Goal: Task Accomplishment & Management: Manage account settings

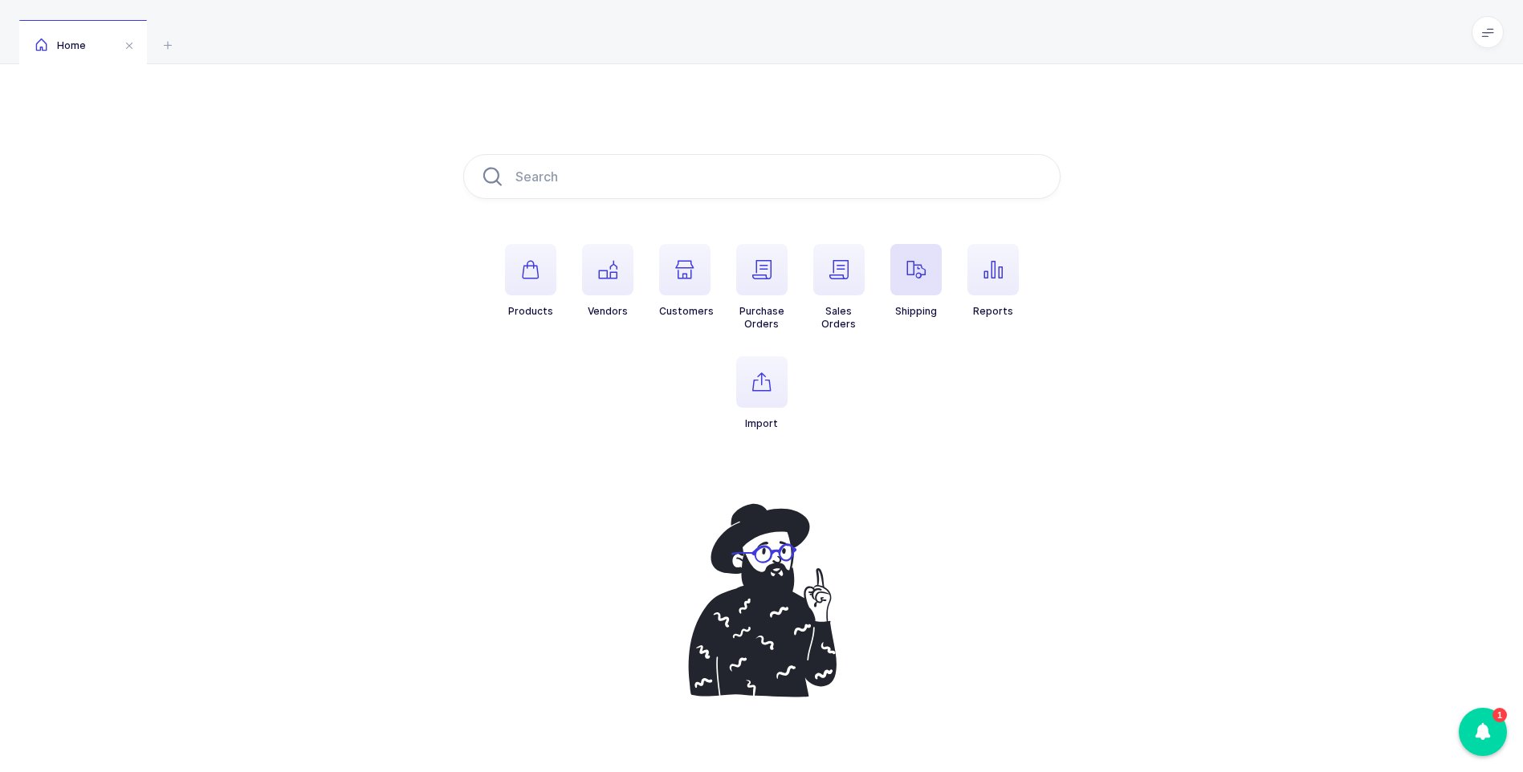
click at [892, 275] on span "button" at bounding box center [915, 269] width 51 height 51
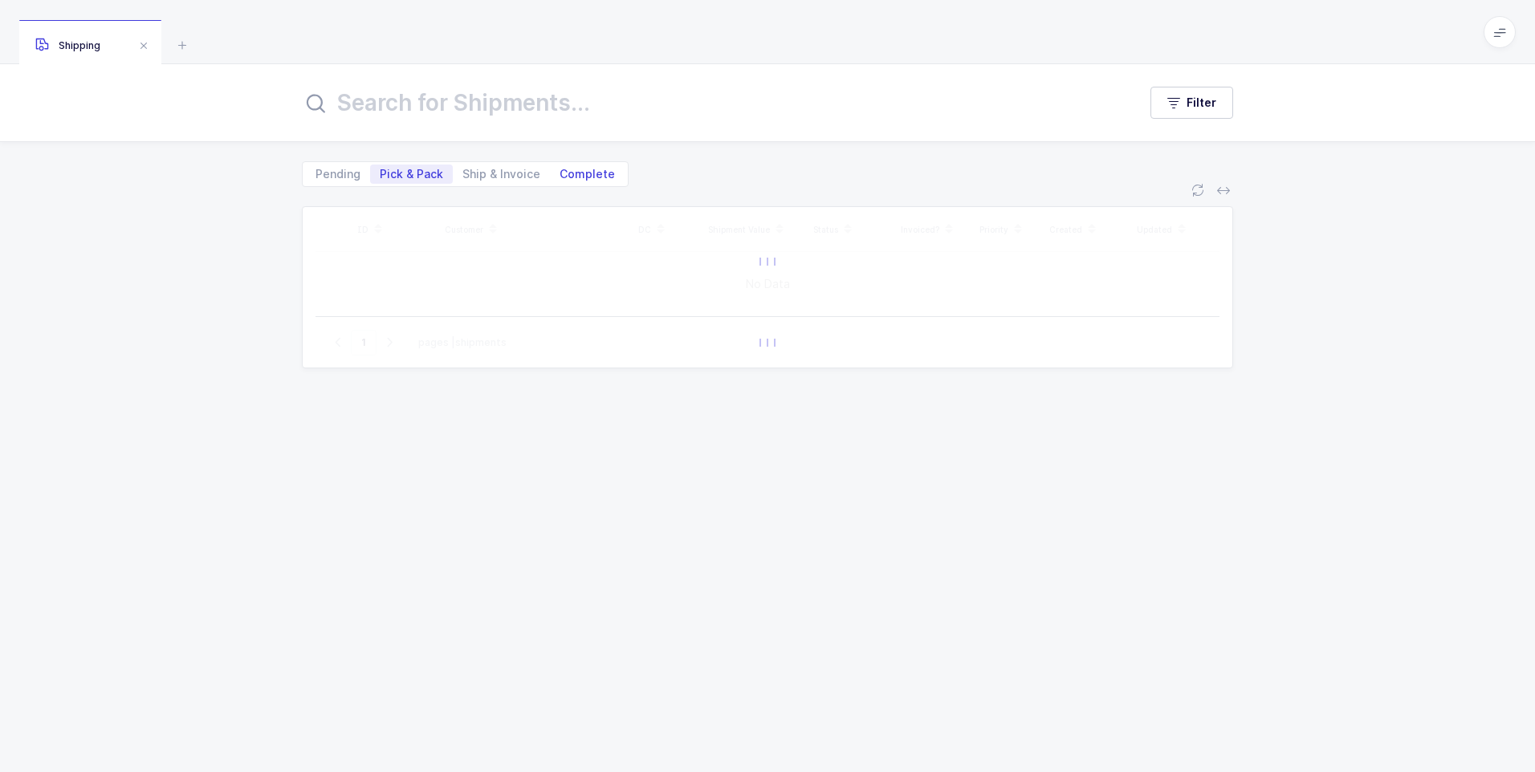
click at [588, 173] on span "Complete" at bounding box center [587, 174] width 55 height 11
click at [560, 173] on input "Complete" at bounding box center [555, 170] width 10 height 10
radio input "true"
radio input "false"
click at [541, 127] on div "Filter" at bounding box center [767, 102] width 1535 height 77
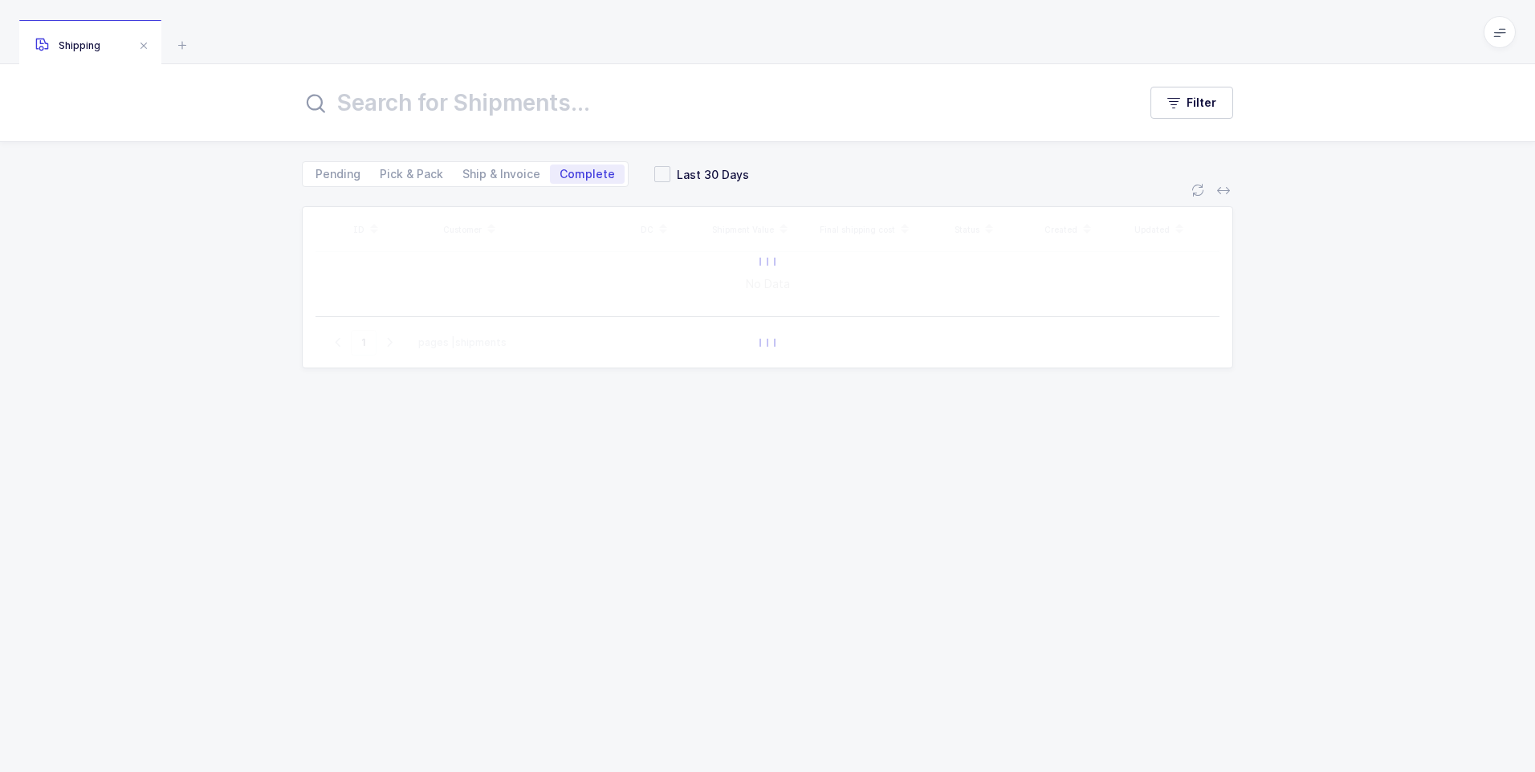
click at [533, 117] on input "text" at bounding box center [710, 103] width 817 height 39
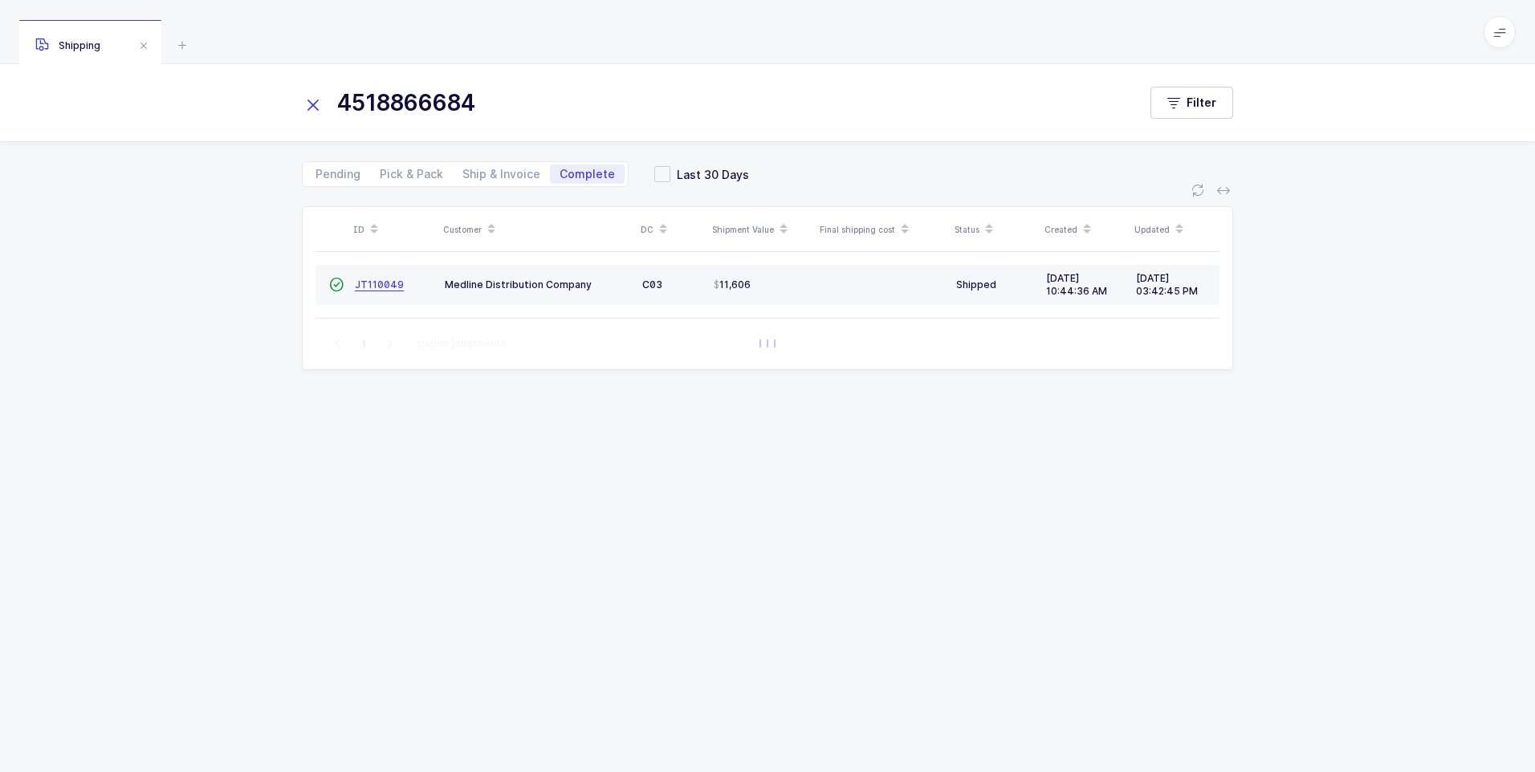
type input "4518866684"
click at [385, 284] on span "JT110049" at bounding box center [379, 285] width 49 height 12
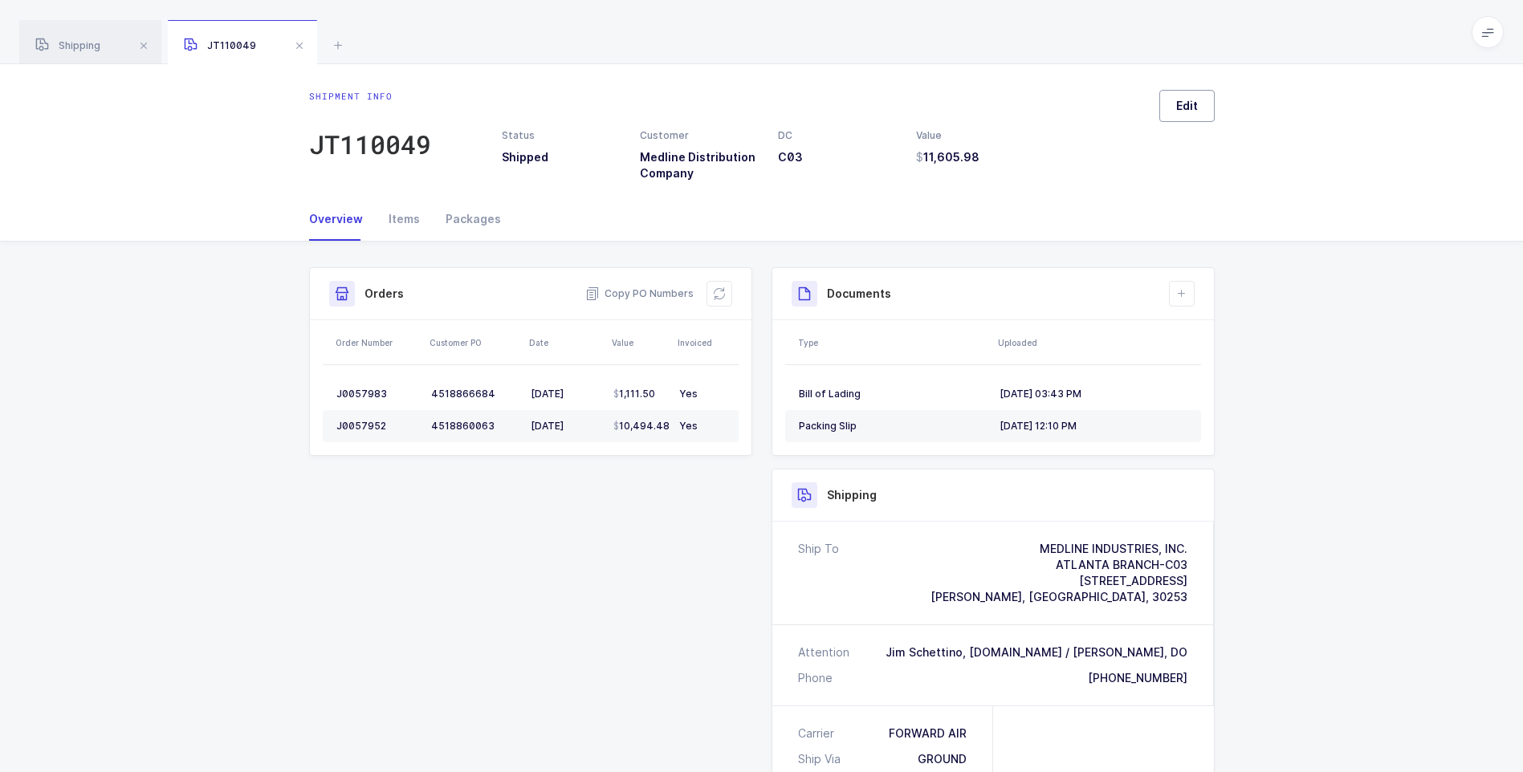
click at [1200, 110] on button "Edit" at bounding box center [1186, 106] width 55 height 32
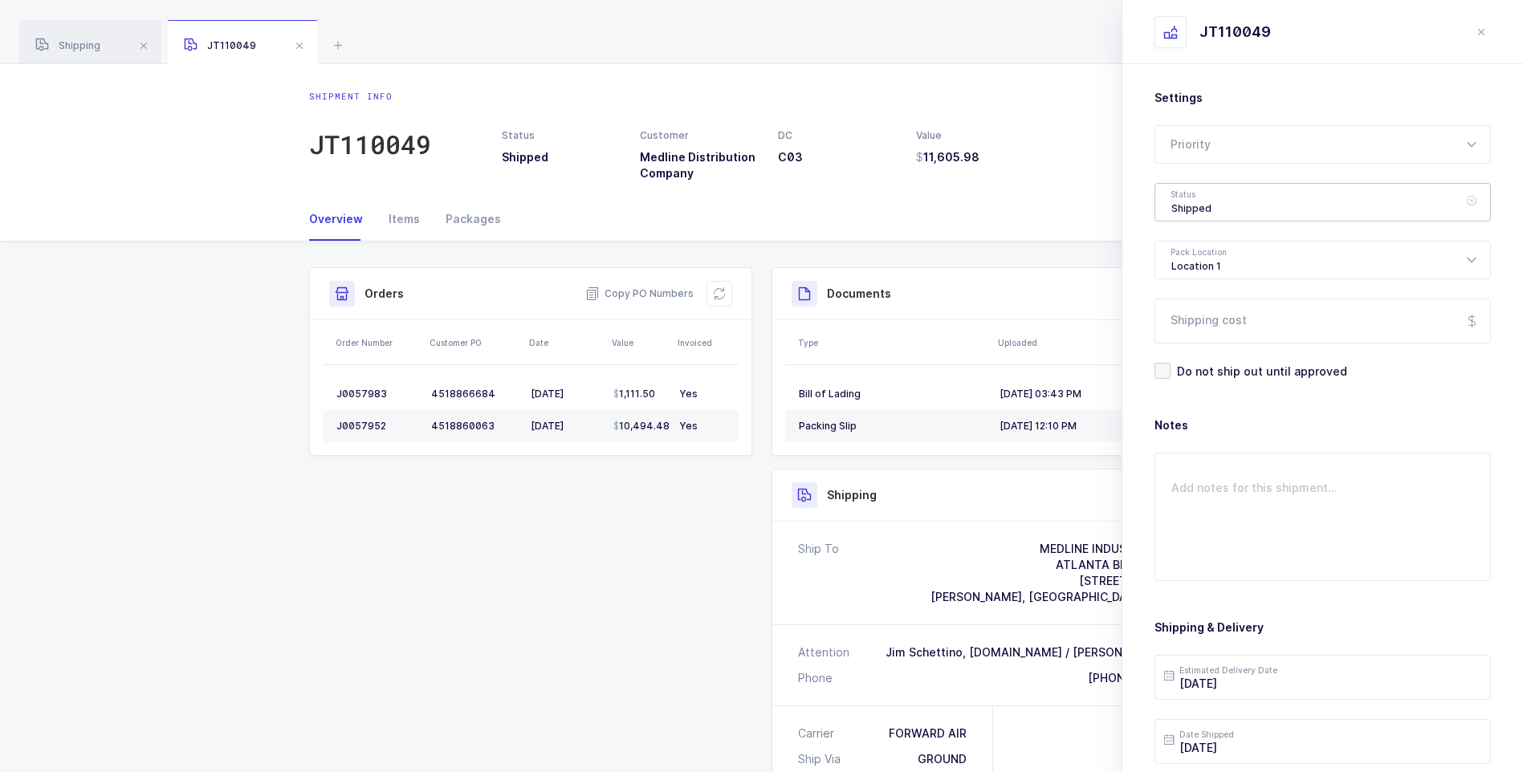
click at [1215, 206] on div "Shipped" at bounding box center [1323, 202] width 336 height 39
click at [1234, 356] on li "Delivered" at bounding box center [1329, 351] width 334 height 26
type input "Delivered"
click at [1221, 324] on input "Shipping cost" at bounding box center [1323, 321] width 336 height 45
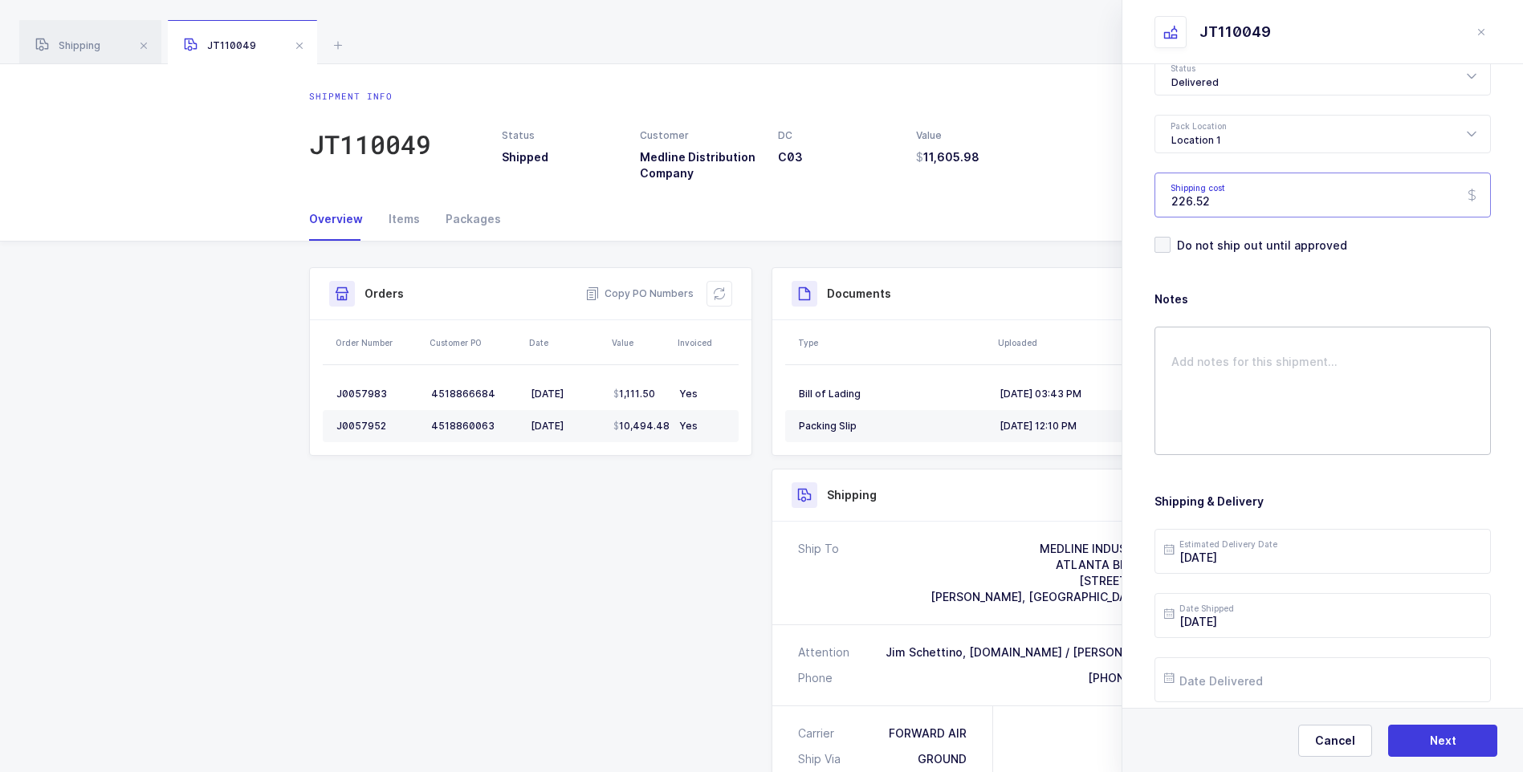
scroll to position [185, 0]
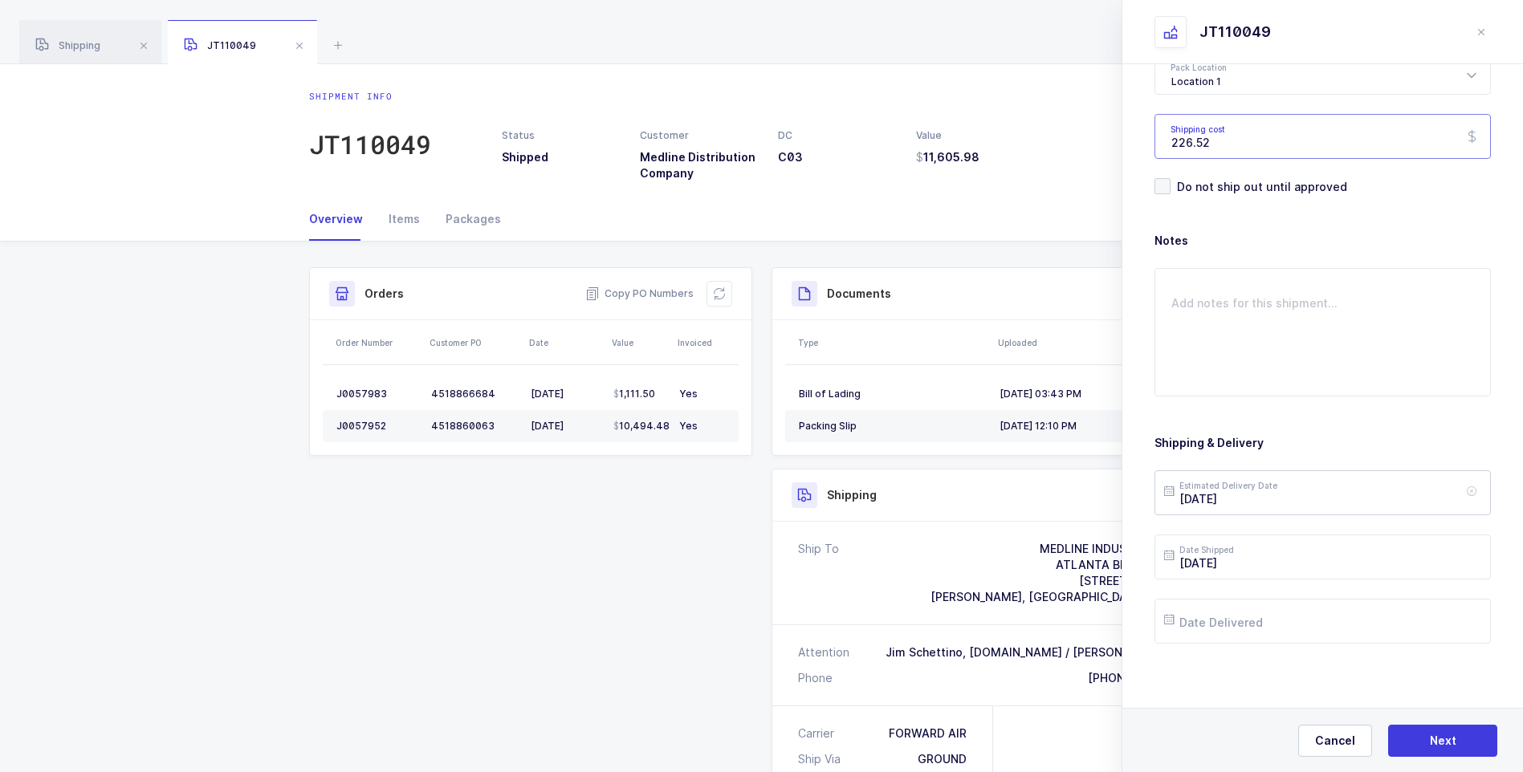
type input "226.52"
click at [1294, 499] on input "[DATE]" at bounding box center [1323, 493] width 336 height 45
click at [1386, 204] on button "Next Month" at bounding box center [1389, 207] width 10 height 10
click at [1314, 307] on span "7" at bounding box center [1318, 310] width 19 height 19
type input "[DATE]"
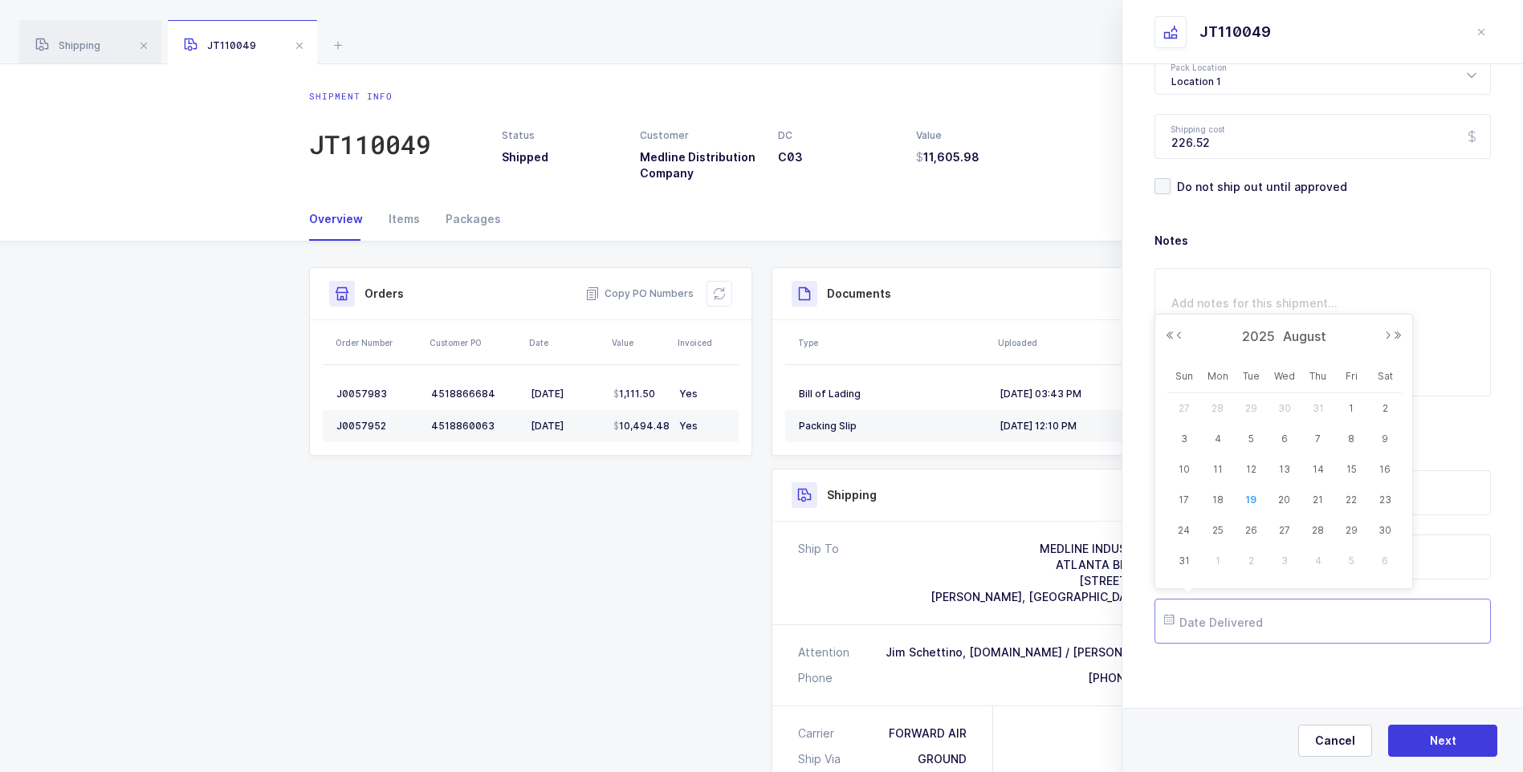
click at [1225, 617] on input "text" at bounding box center [1323, 621] width 336 height 45
click at [1222, 467] on span "11" at bounding box center [1217, 469] width 19 height 19
type input "[DATE]"
click at [1276, 492] on input "[DATE]" at bounding box center [1323, 493] width 336 height 45
click at [1286, 316] on span "6" at bounding box center [1284, 310] width 19 height 19
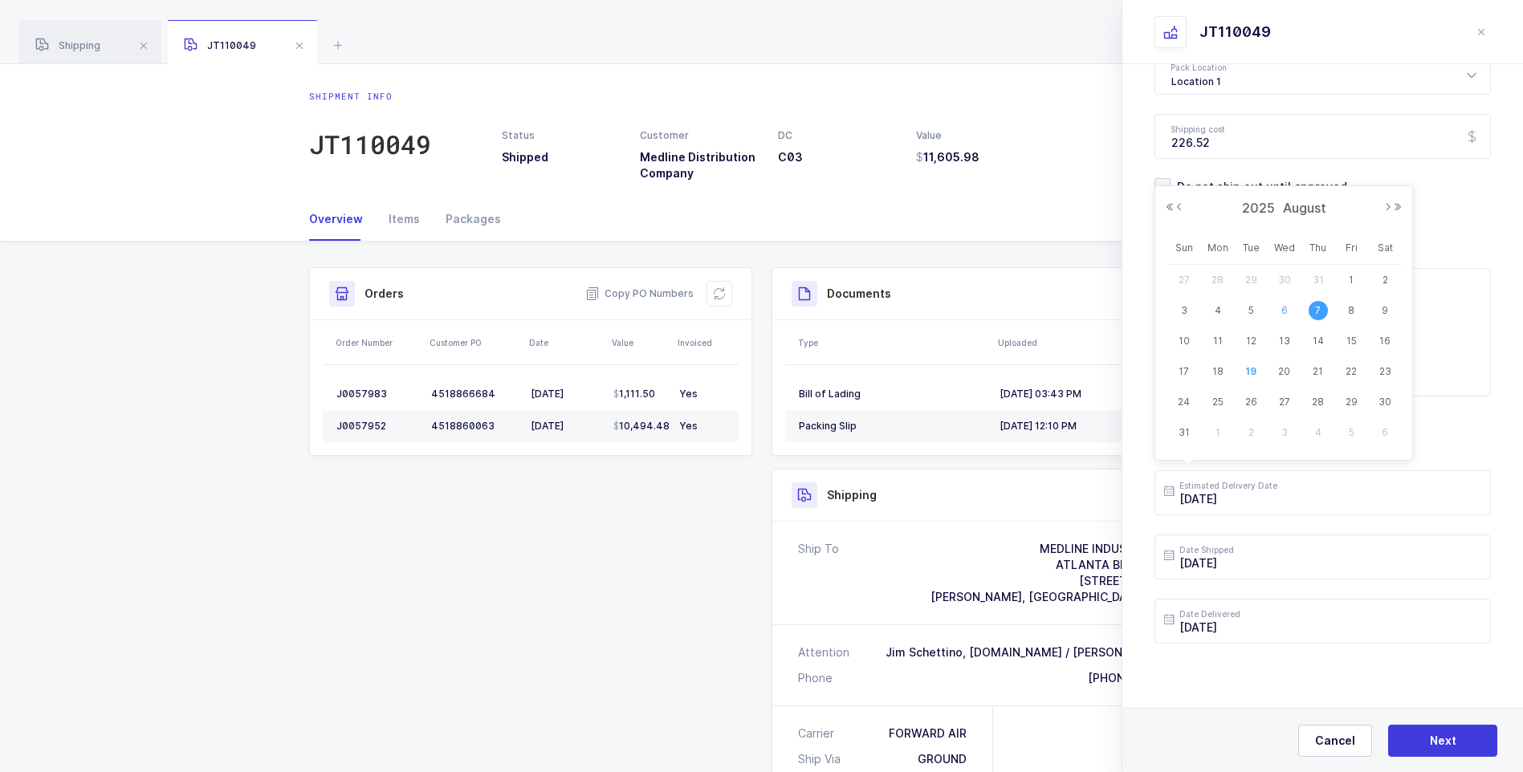
type input "[DATE]"
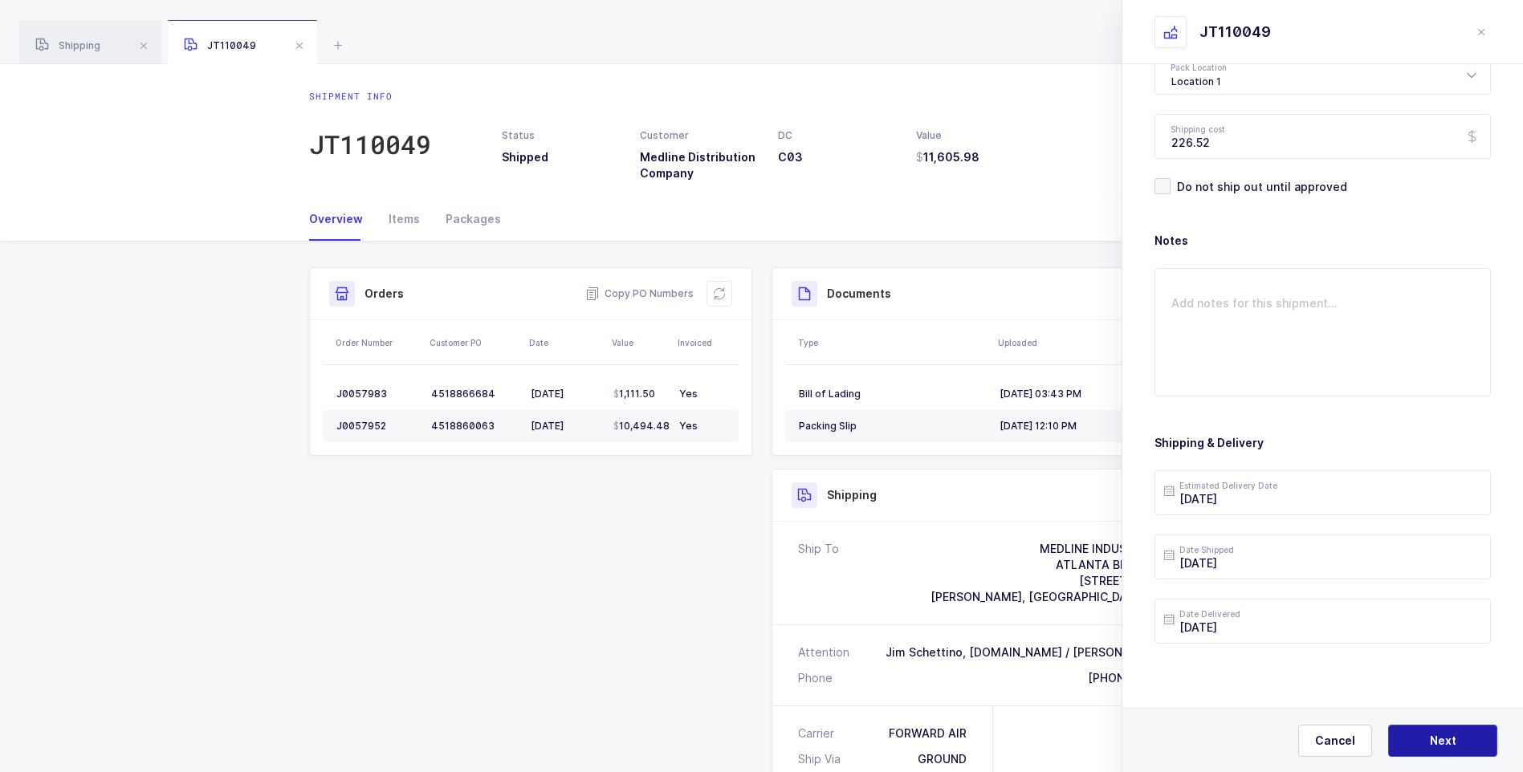
click at [1412, 737] on button "Next" at bounding box center [1442, 741] width 109 height 32
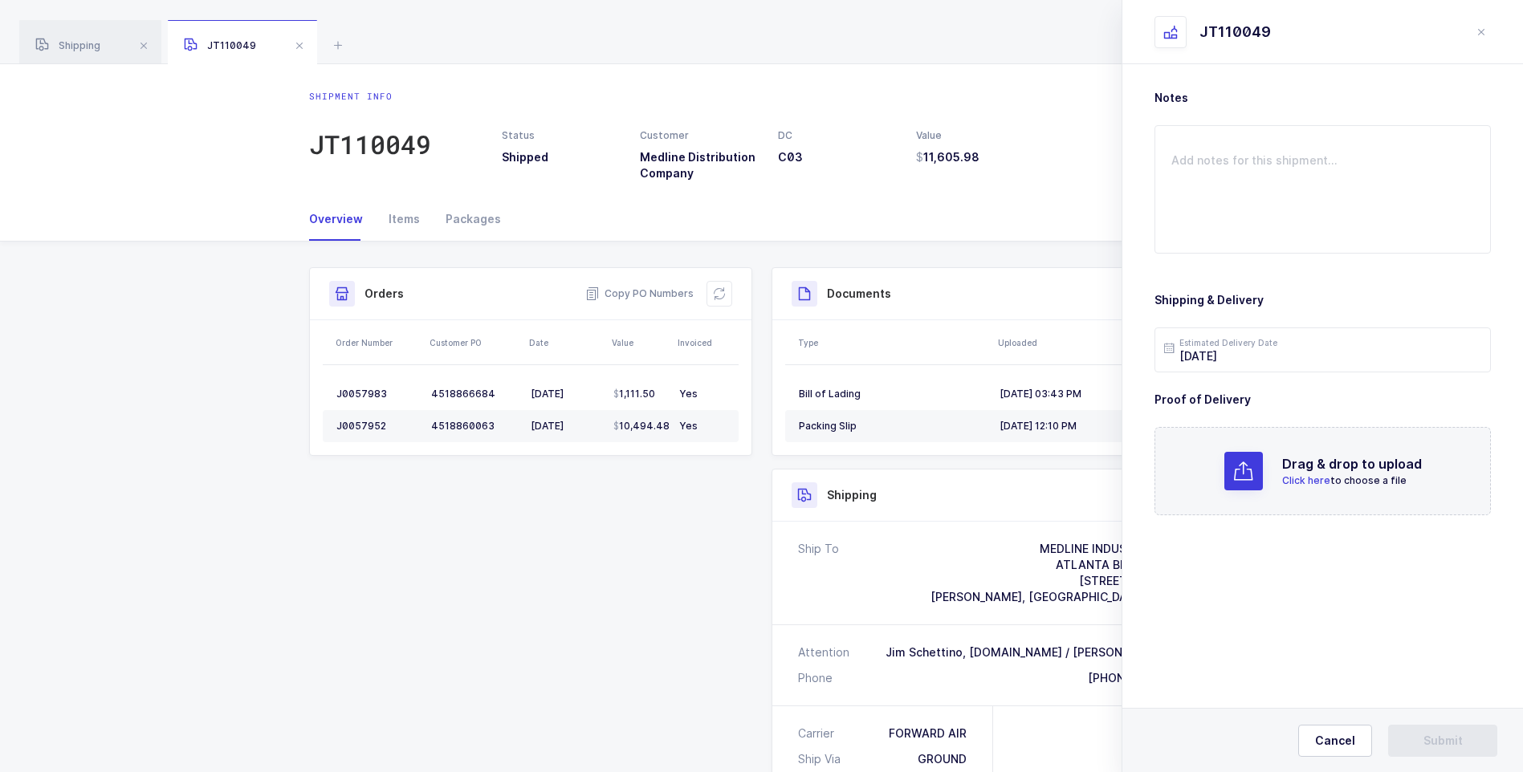
scroll to position [0, 0]
click at [1308, 477] on span "Click here" at bounding box center [1306, 481] width 48 height 12
click at [1420, 743] on button "Submit" at bounding box center [1442, 741] width 109 height 32
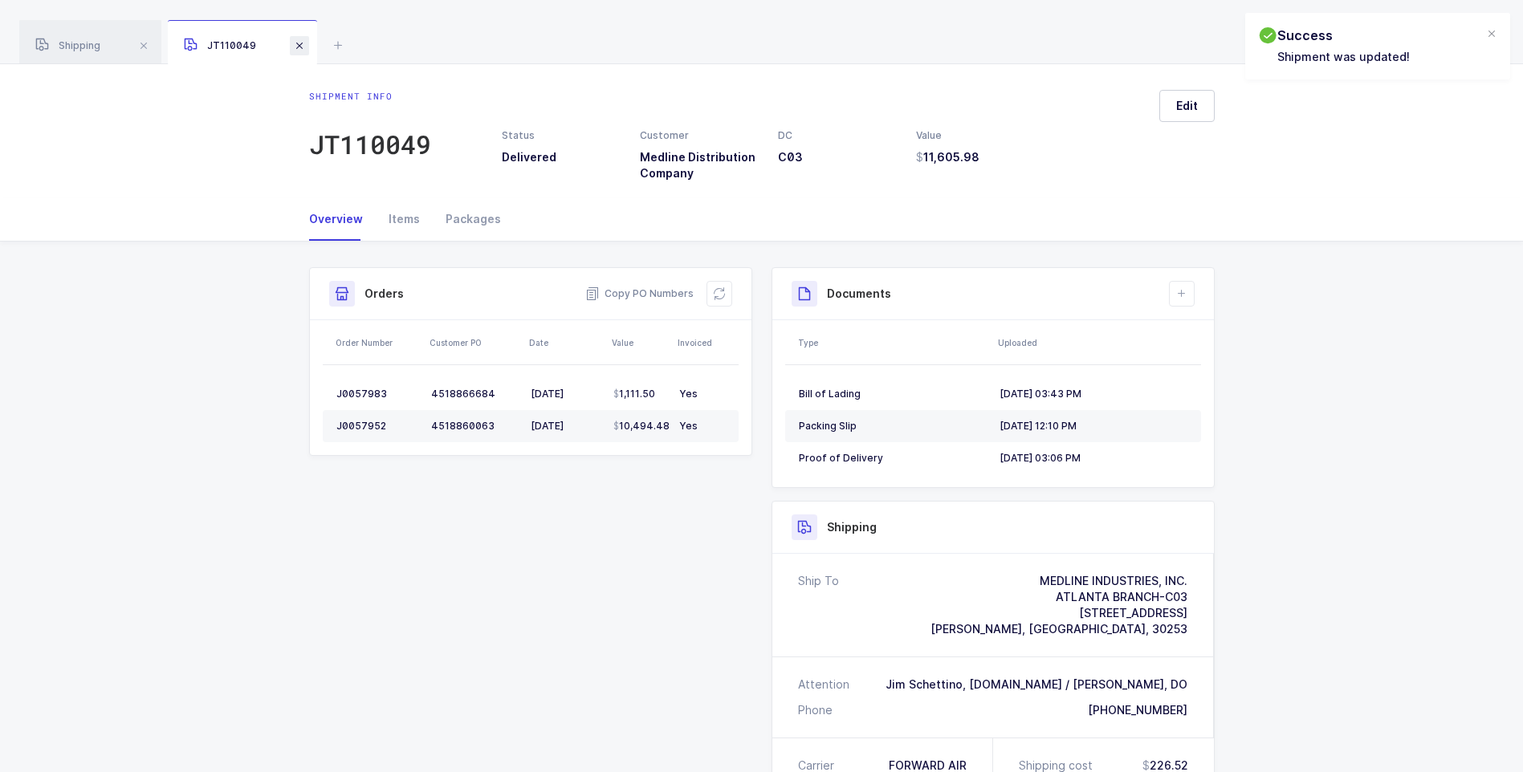
click at [300, 48] on span at bounding box center [299, 45] width 19 height 19
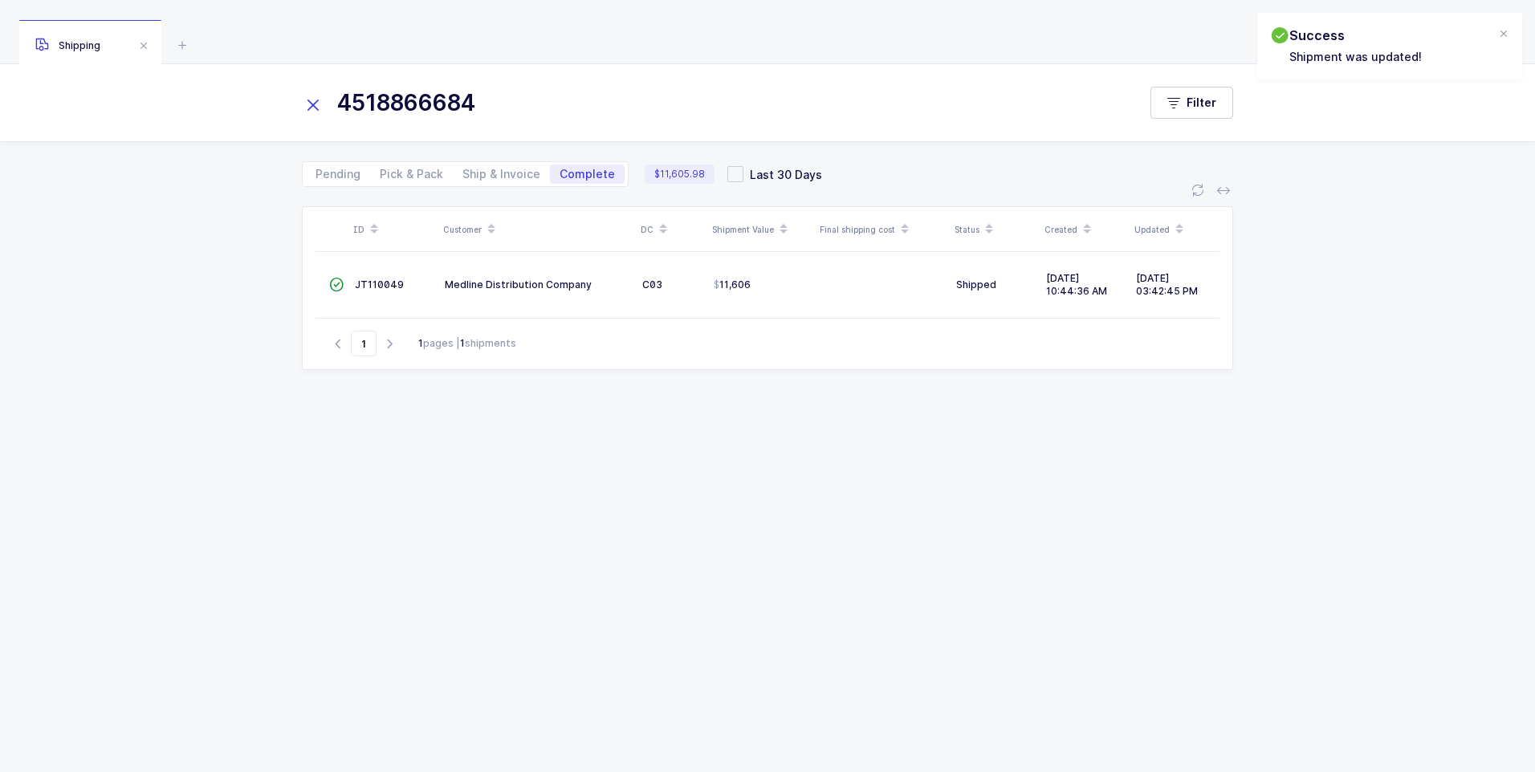
click at [306, 104] on icon at bounding box center [313, 105] width 22 height 22
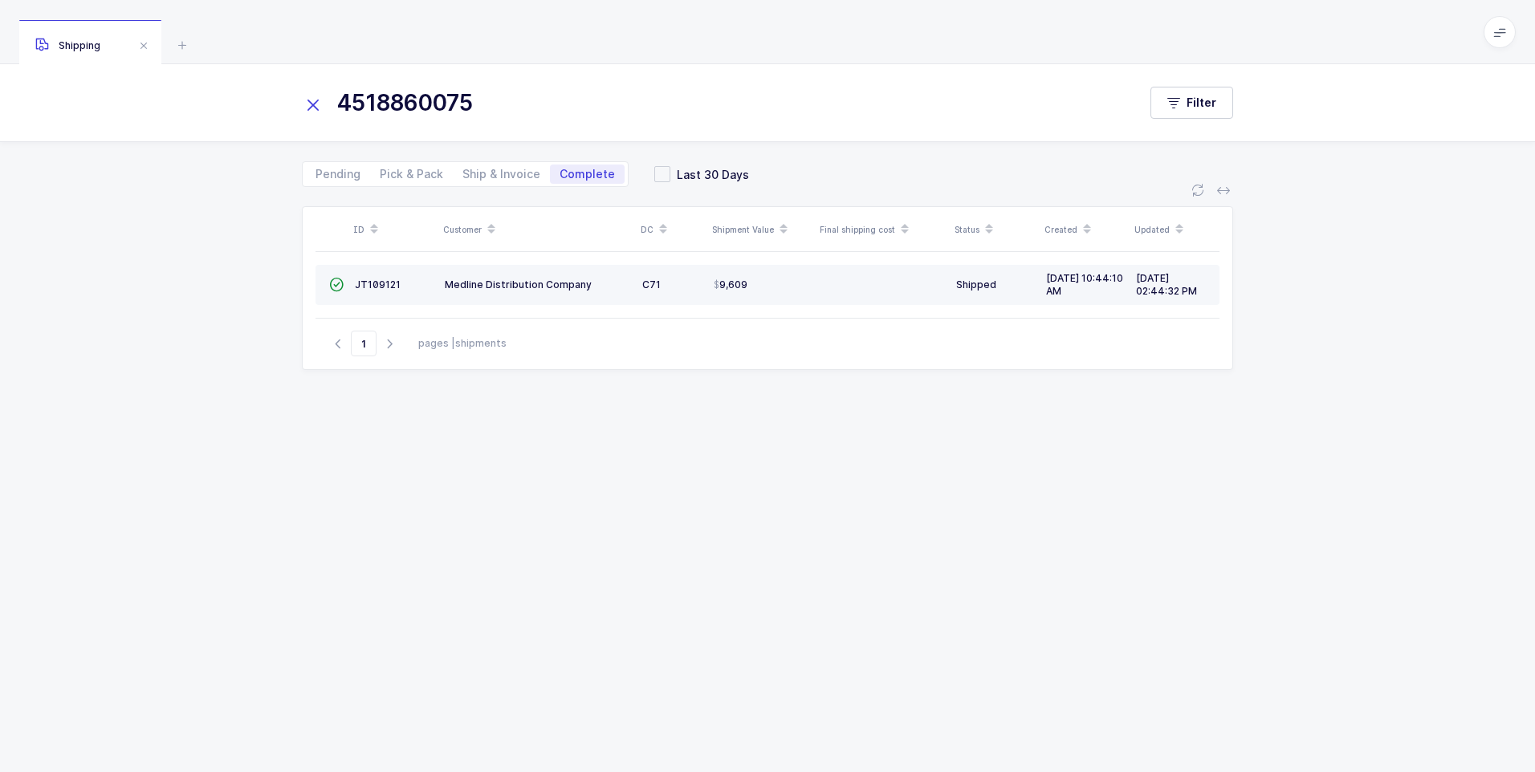
type input "4518860075"
click at [352, 283] on td "JT109121" at bounding box center [393, 285] width 90 height 40
click at [377, 280] on span "JT109121" at bounding box center [378, 285] width 46 height 12
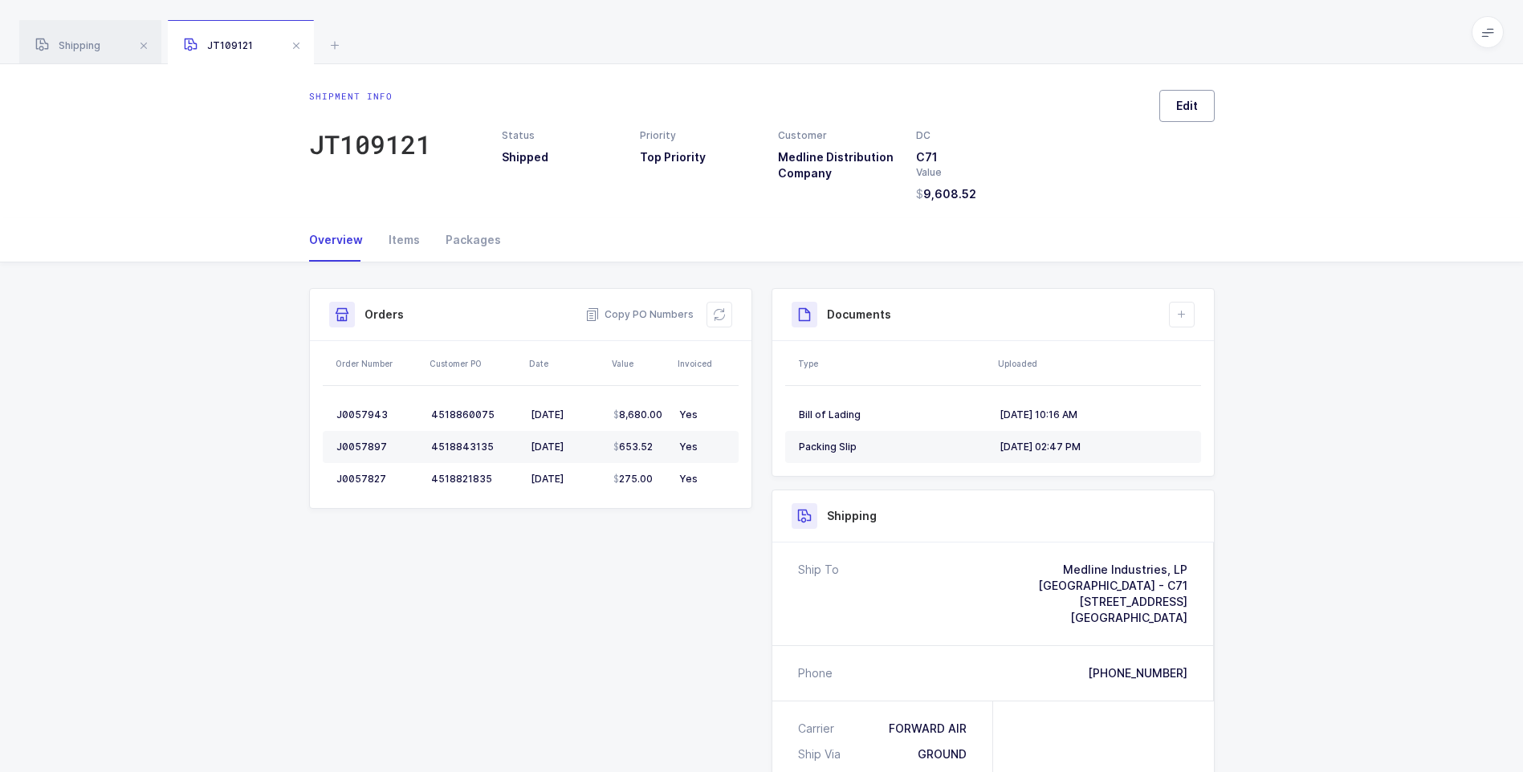
click at [1191, 110] on span "Edit" at bounding box center [1187, 106] width 22 height 16
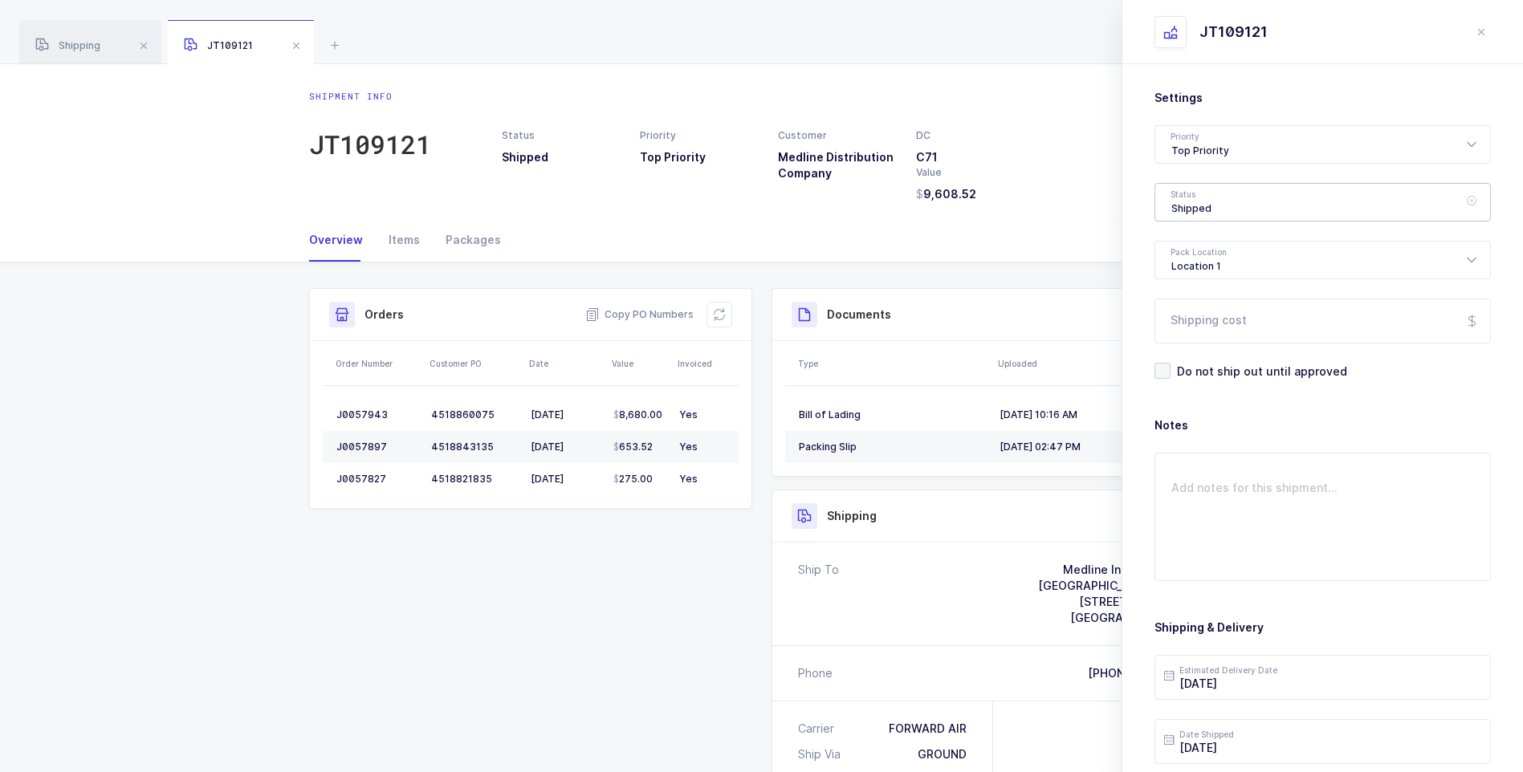
click at [1218, 200] on div "Shipped" at bounding box center [1323, 202] width 336 height 39
click at [1192, 351] on span "Delivered" at bounding box center [1199, 351] width 54 height 14
type input "Delivered"
click at [1195, 312] on input "Shipping cost" at bounding box center [1323, 321] width 336 height 45
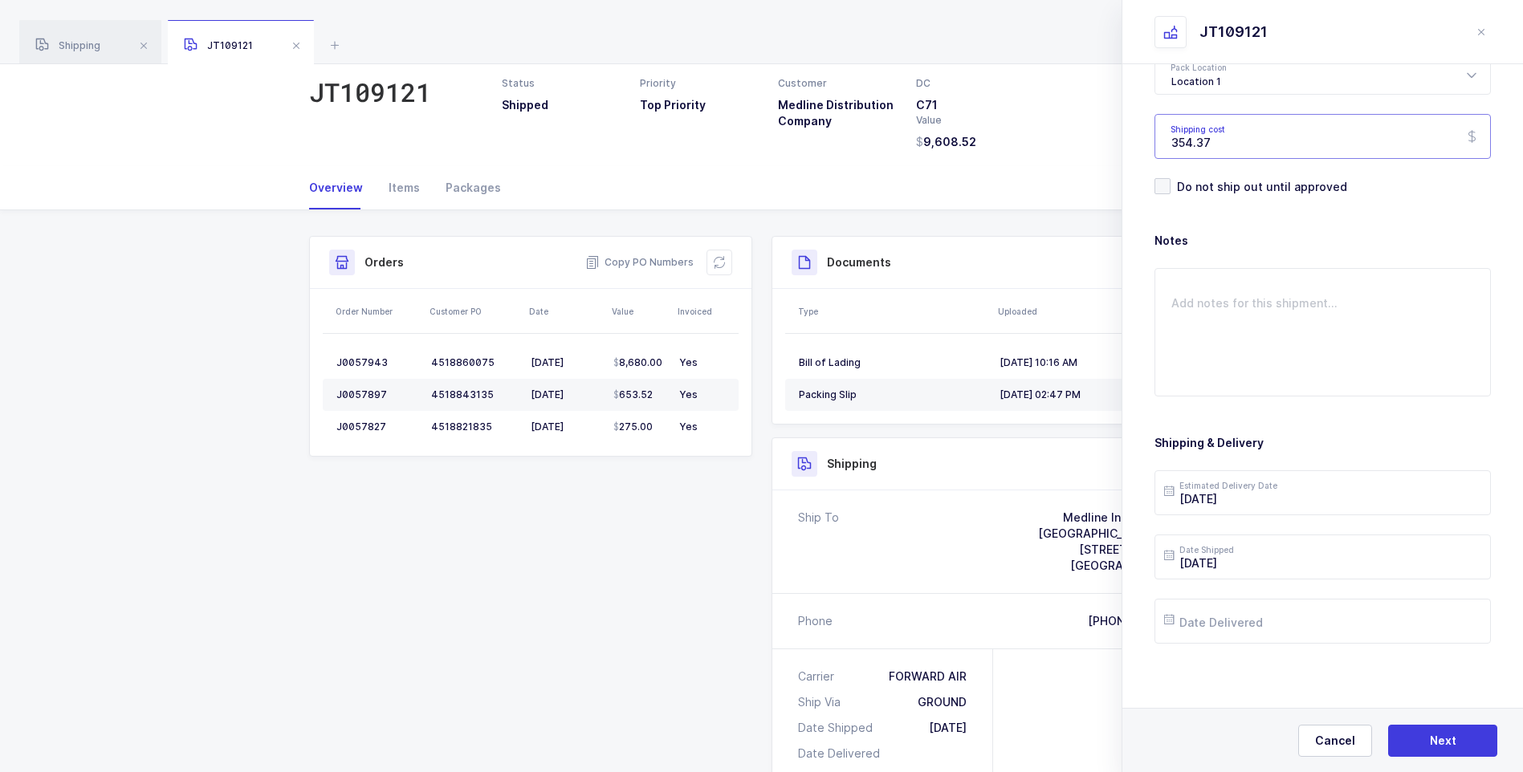
scroll to position [80, 0]
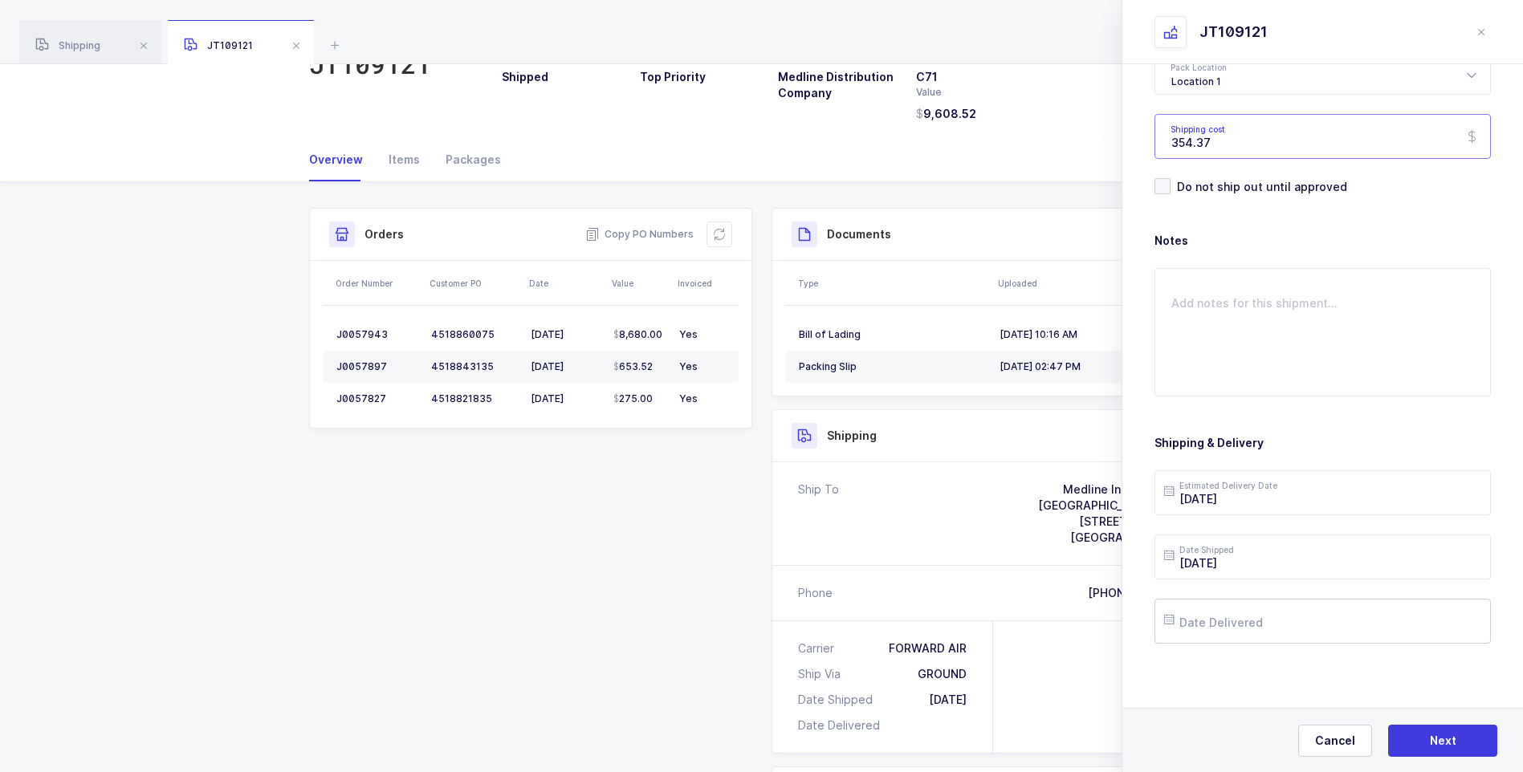
type input "354.37"
click at [1257, 626] on input "text" at bounding box center [1323, 621] width 336 height 45
click at [1181, 336] on button "Previous Month" at bounding box center [1180, 336] width 10 height 10
click at [1312, 528] on span "31" at bounding box center [1318, 530] width 19 height 19
type input "[DATE]"
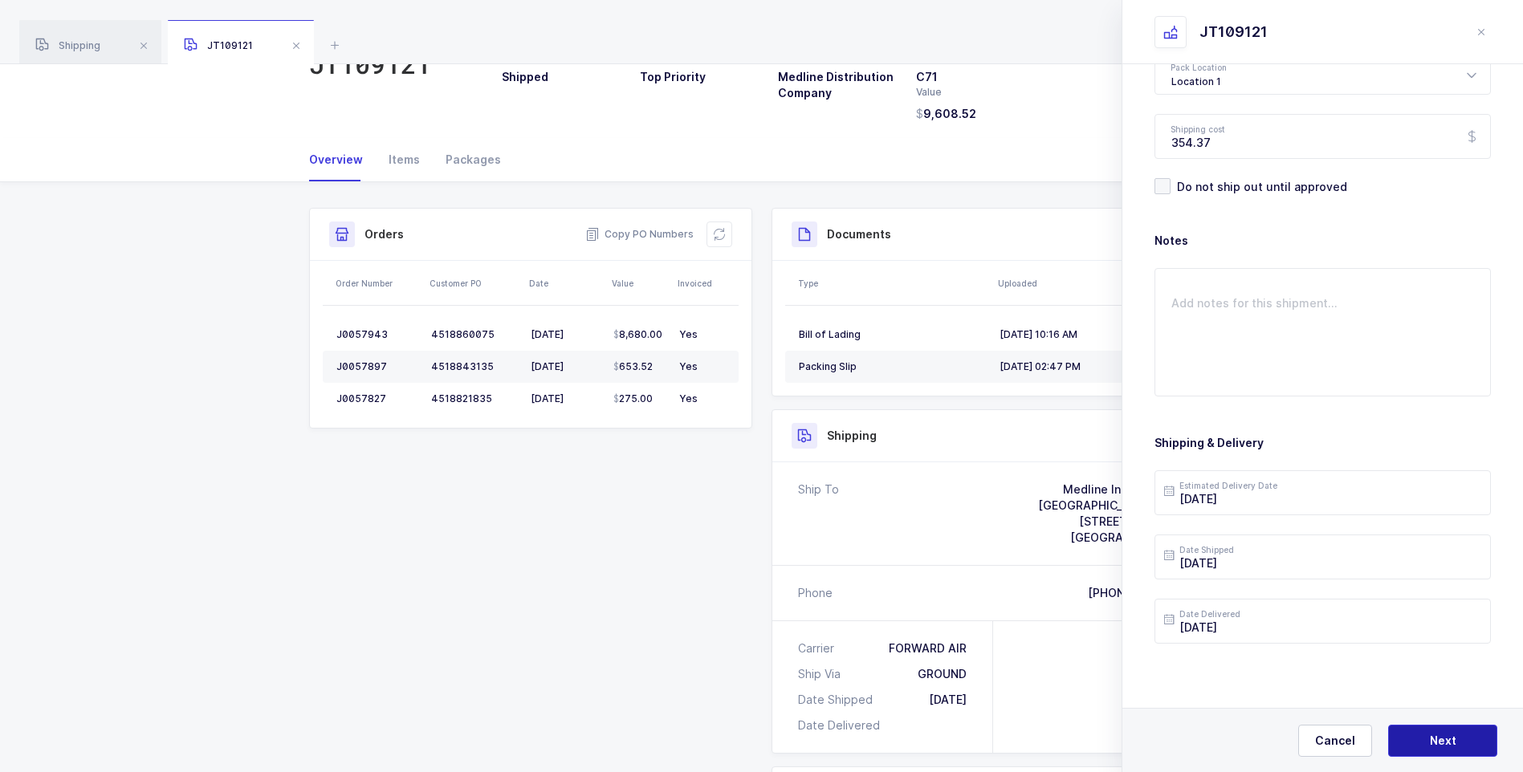
click at [1425, 739] on button "Next" at bounding box center [1442, 741] width 109 height 32
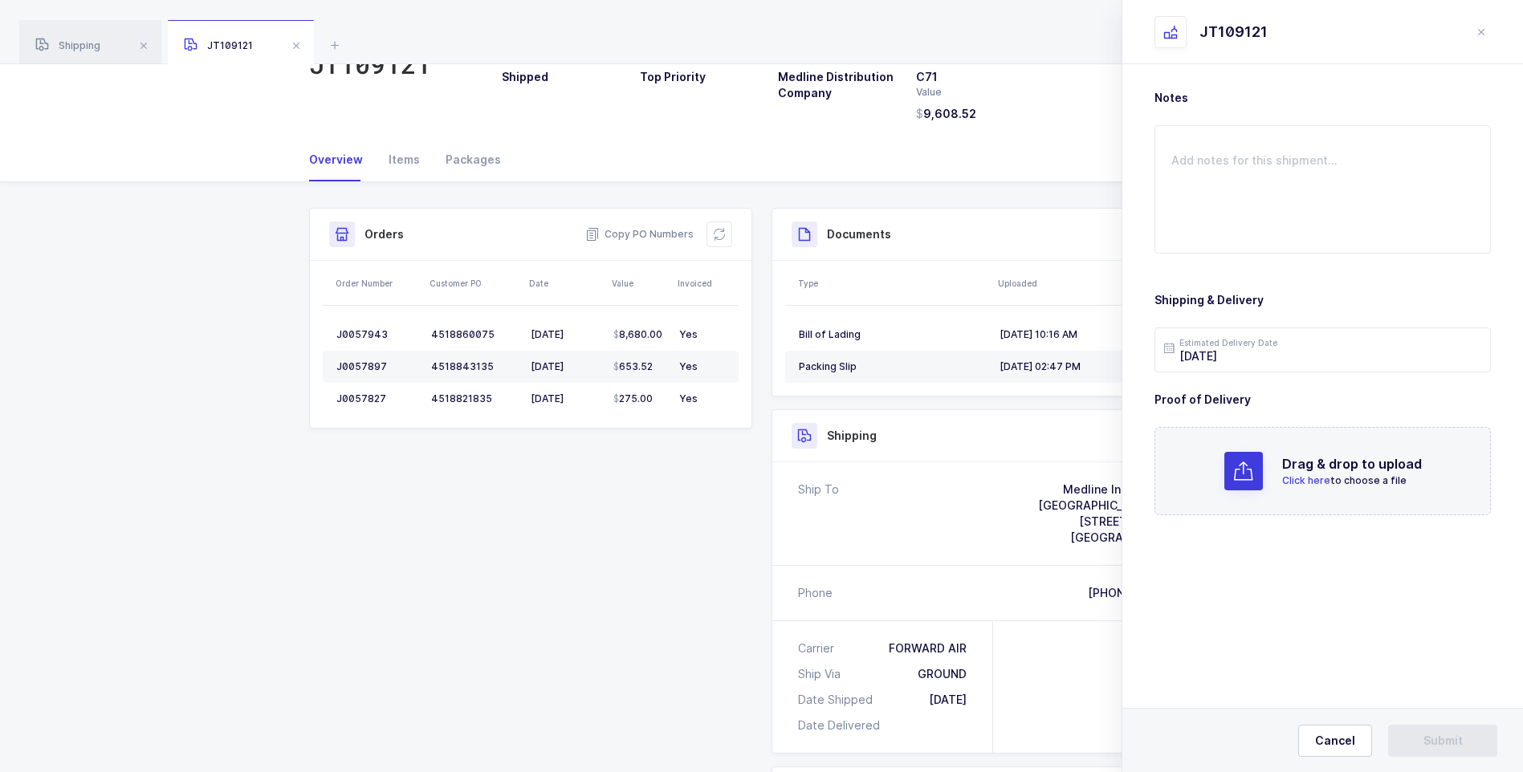
click at [1325, 476] on span "Click here" at bounding box center [1306, 481] width 48 height 12
click at [1440, 732] on button "Submit" at bounding box center [1442, 741] width 109 height 32
